Goal: Task Accomplishment & Management: Manage account settings

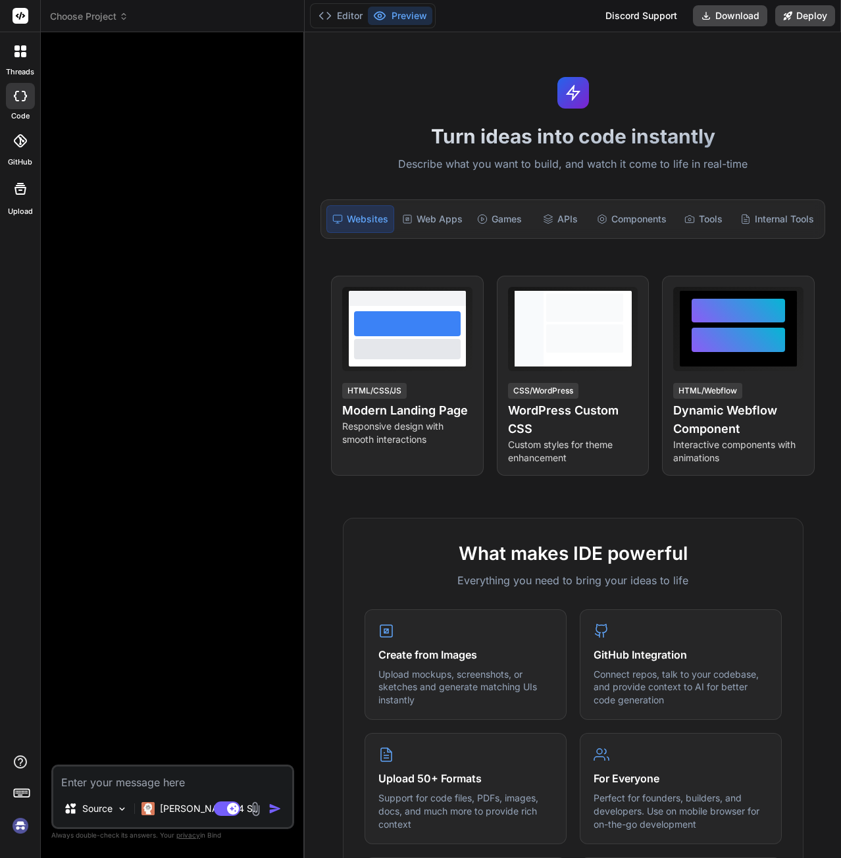
click at [20, 830] on img at bounding box center [20, 825] width 22 height 22
click at [91, 14] on span "Choose Project" at bounding box center [89, 16] width 78 height 13
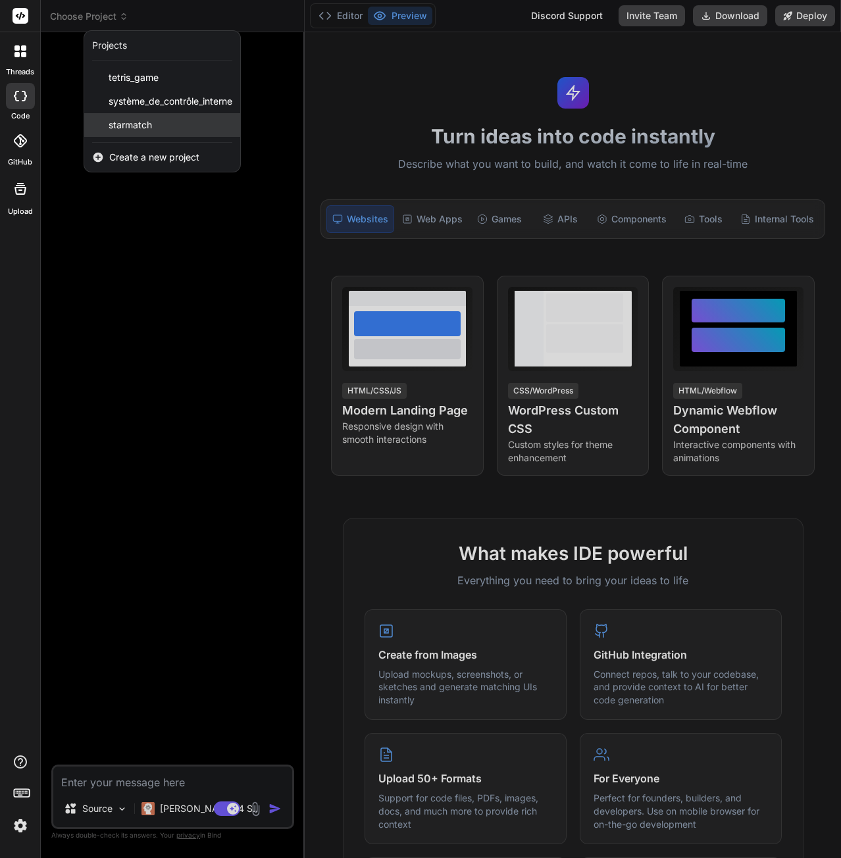
click at [142, 122] on span "starmatch" at bounding box center [130, 124] width 43 height 13
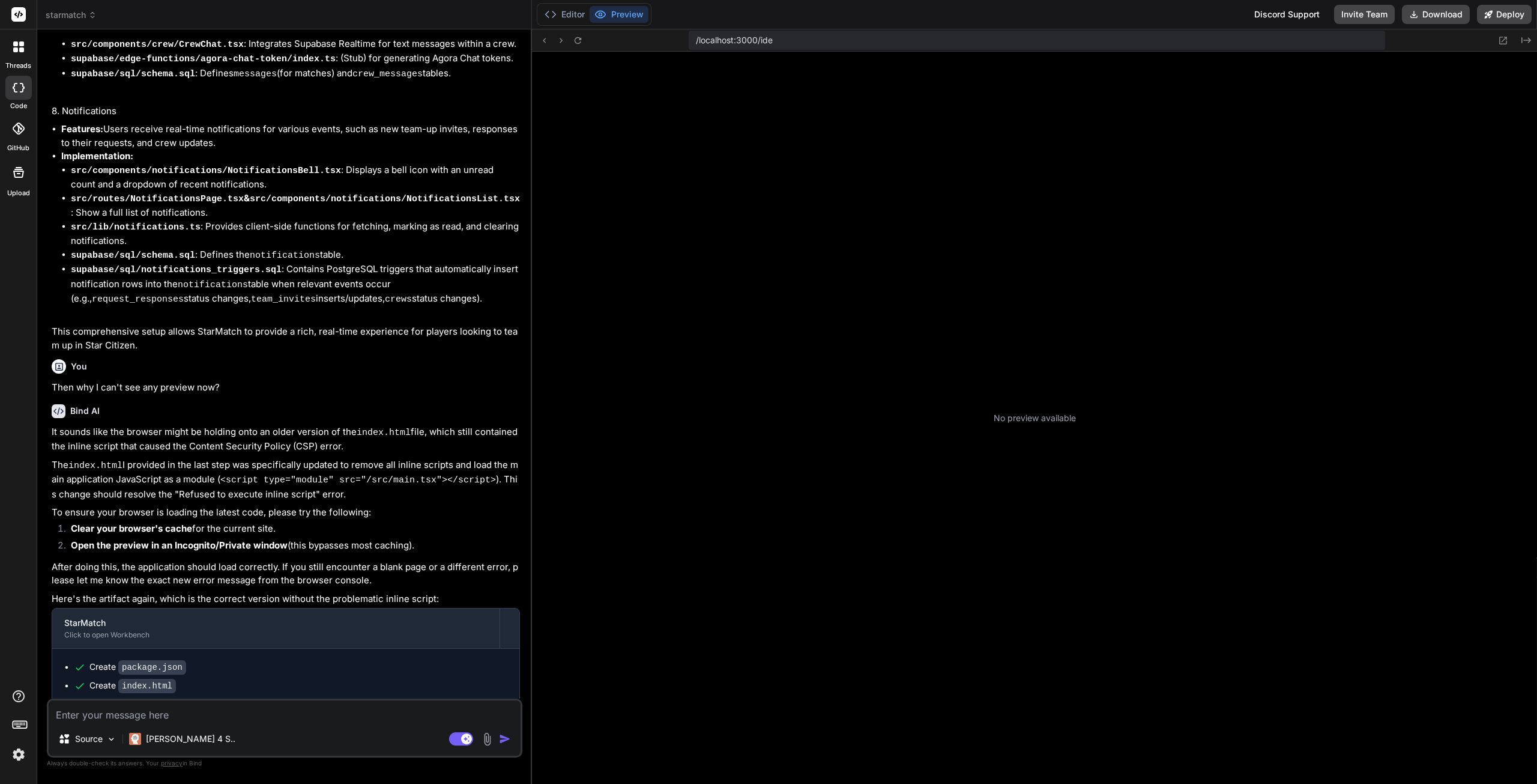
scroll to position [102, 0]
type textarea "x"
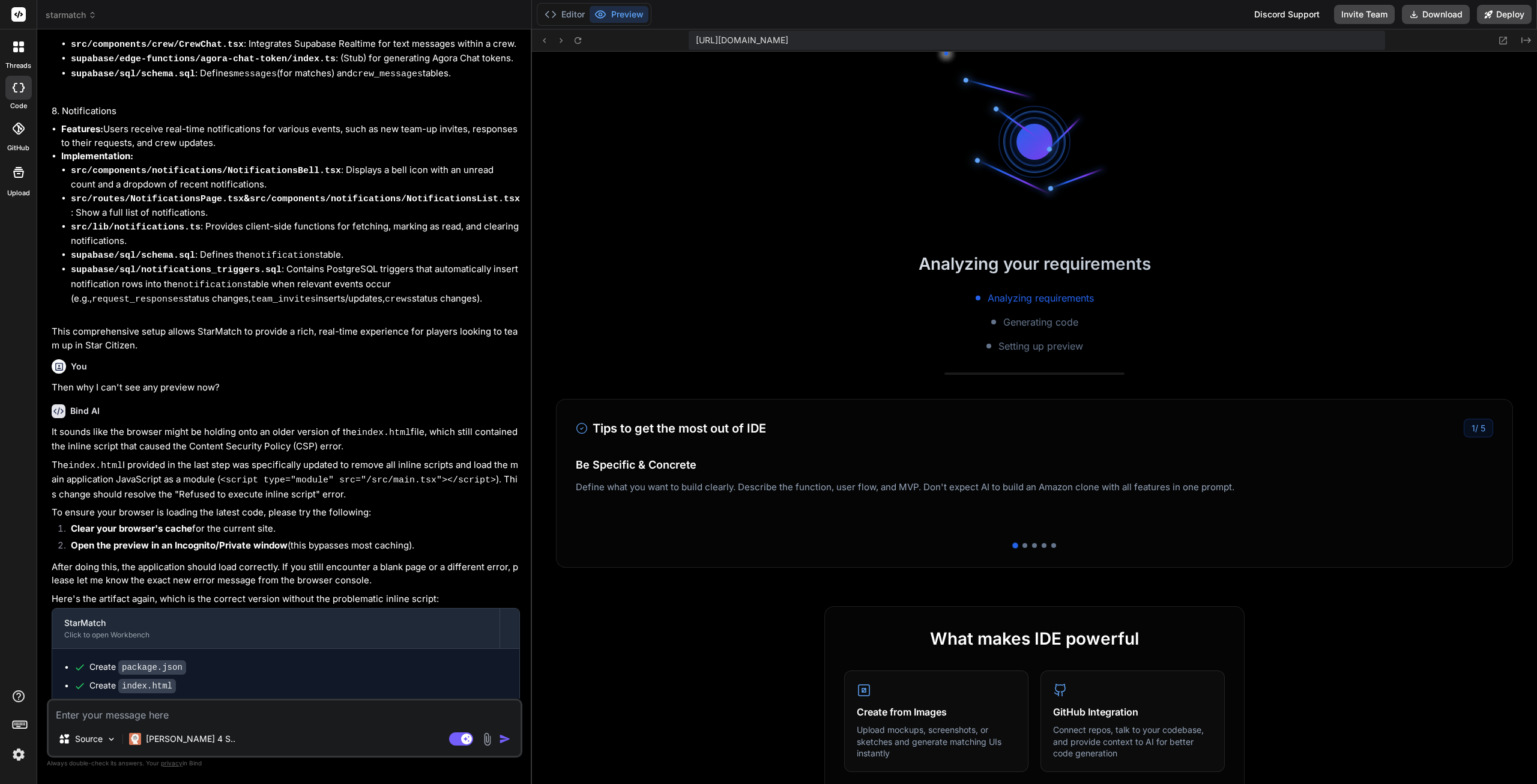
scroll to position [285, 0]
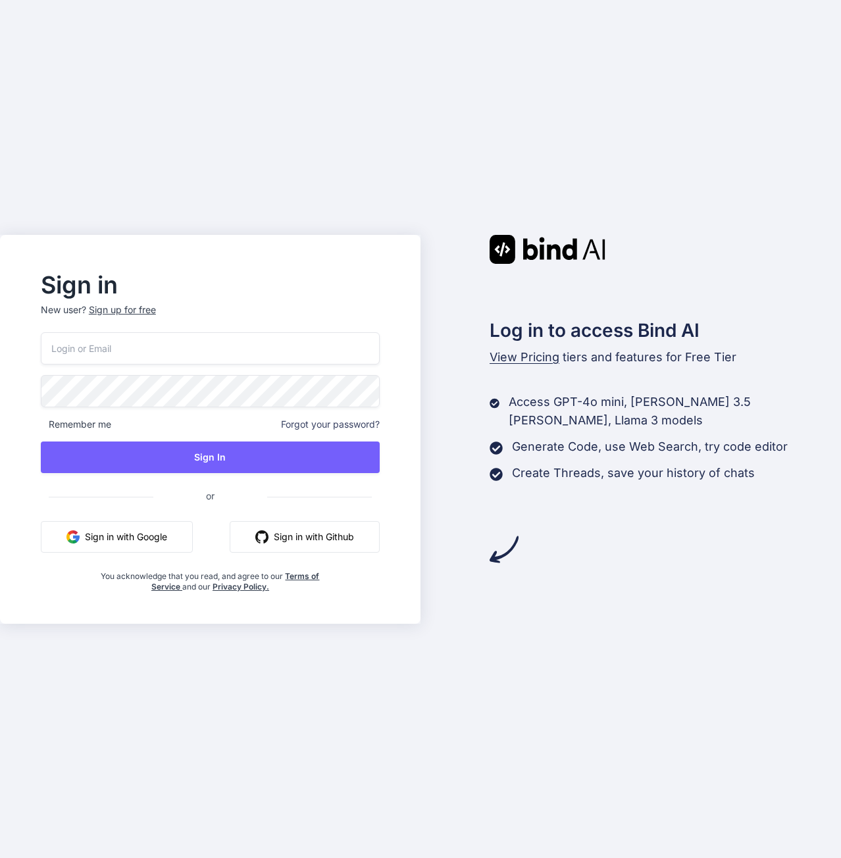
click at [164, 349] on input "email" at bounding box center [210, 348] width 339 height 32
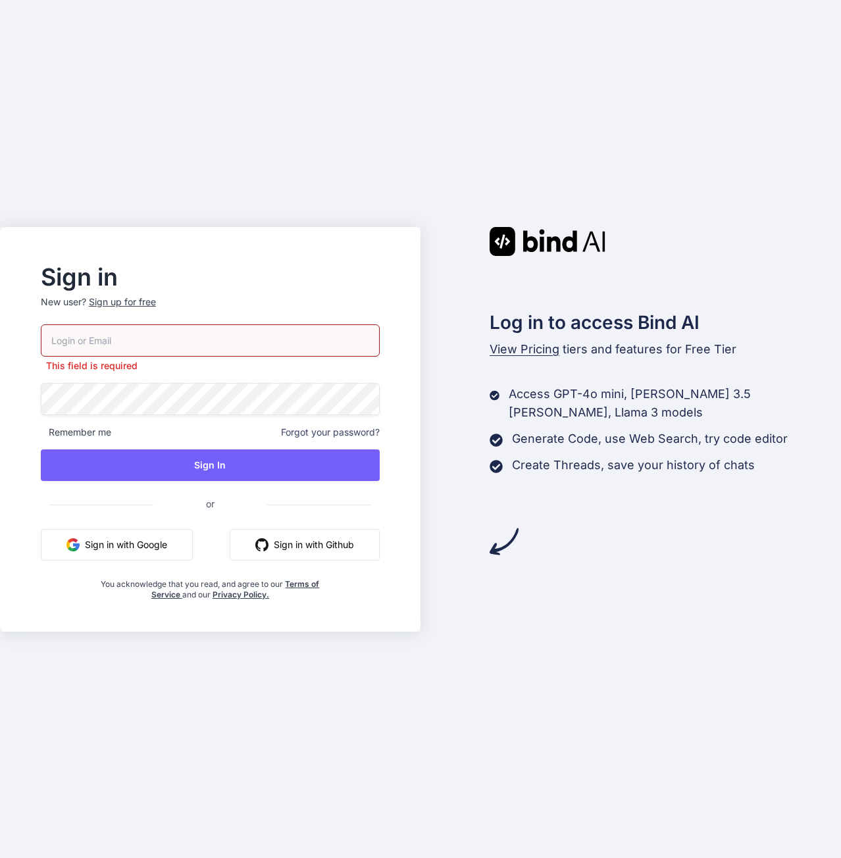
click at [155, 353] on div "This field is required" at bounding box center [210, 348] width 339 height 48
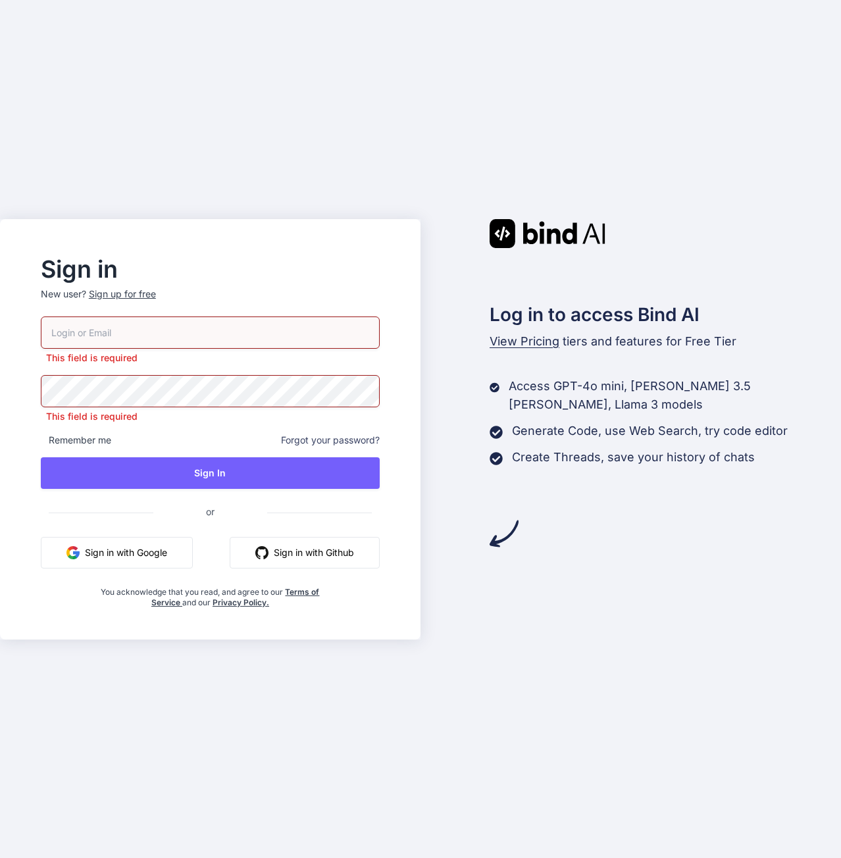
type input "[EMAIL_ADDRESS][DOMAIN_NAME]"
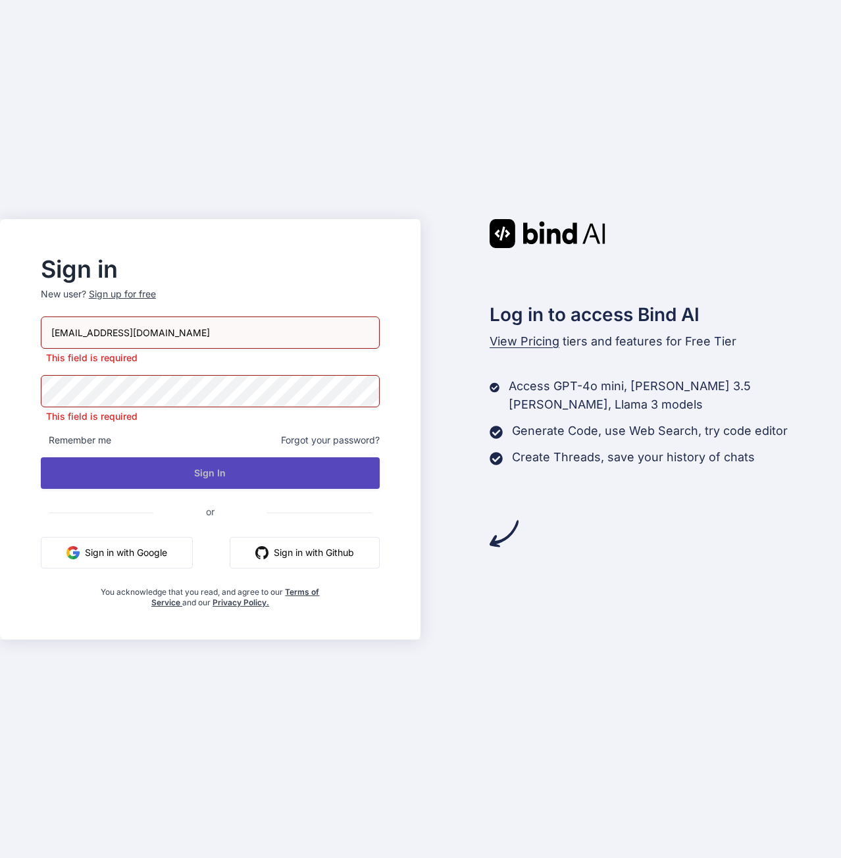
click at [197, 468] on button "Sign In" at bounding box center [210, 473] width 339 height 32
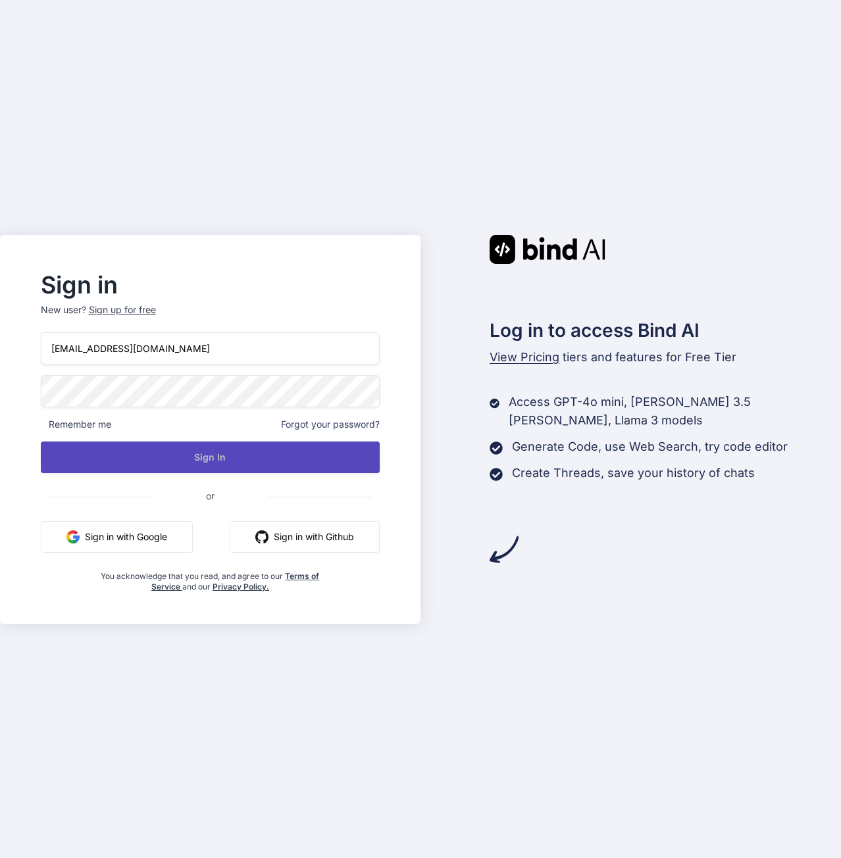
click at [197, 459] on button "Sign In" at bounding box center [210, 457] width 339 height 32
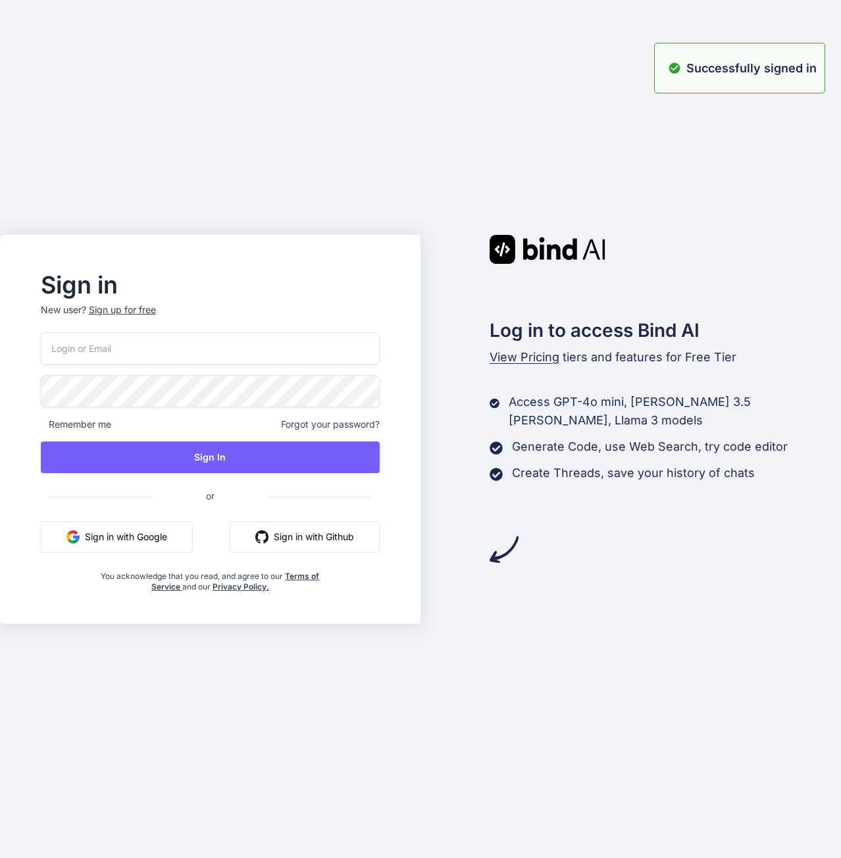
click at [158, 351] on input "email" at bounding box center [210, 348] width 339 height 32
type input "[EMAIL_ADDRESS][DOMAIN_NAME]"
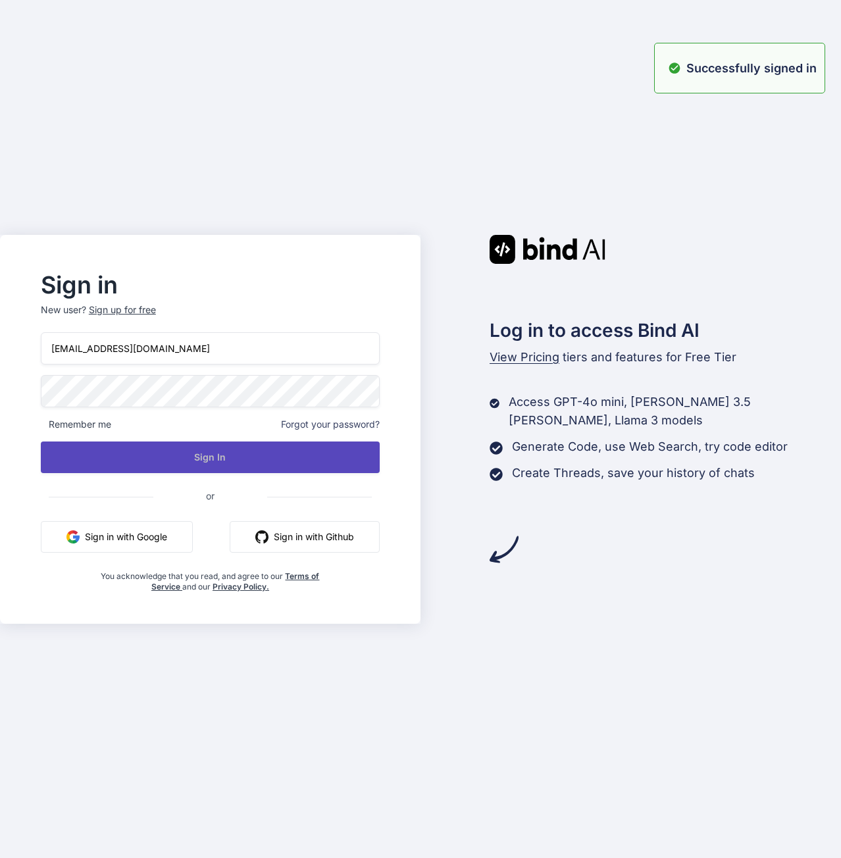
click at [211, 458] on button "Sign In" at bounding box center [210, 457] width 339 height 32
click at [175, 470] on button "Sign In" at bounding box center [210, 457] width 339 height 32
